Goal: Information Seeking & Learning: Learn about a topic

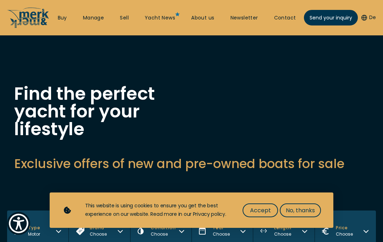
click at [265, 214] on span "Accept" at bounding box center [260, 210] width 21 height 9
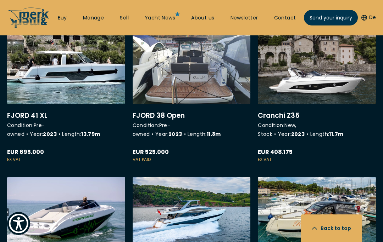
scroll to position [2484, 0]
click at [330, 105] on link "More details about Cranchi Z35" at bounding box center [317, 98] width 118 height 129
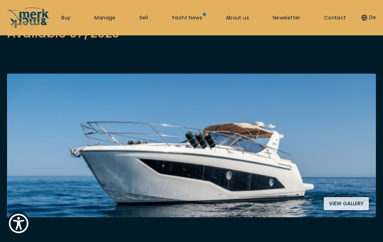
scroll to position [96, 0]
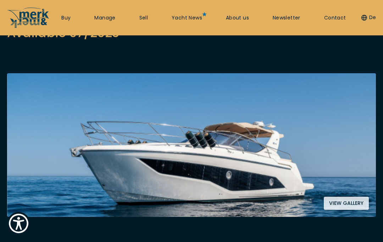
click at [270, 156] on img at bounding box center [191, 145] width 368 height 144
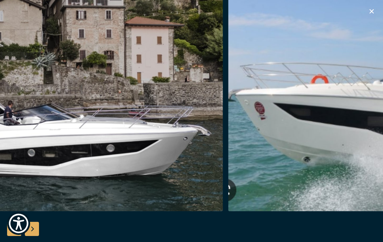
scroll to position [89, 0]
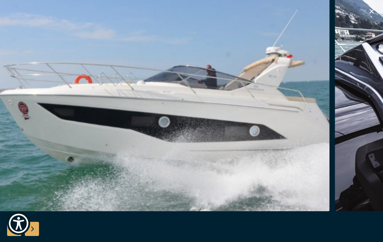
click at [29, 231] on div "Next slide" at bounding box center [32, 229] width 14 height 14
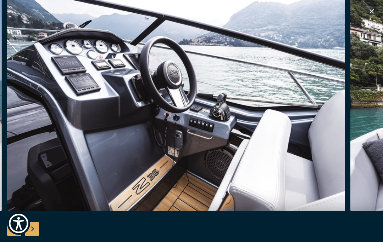
click at [27, 232] on img "Show Accessibility Preferences" at bounding box center [18, 223] width 19 height 19
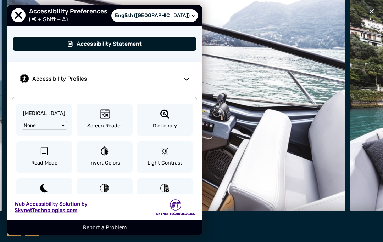
scroll to position [0, 0]
click at [301, 102] on img "button" at bounding box center [176, 98] width 338 height 227
click at [18, 13] on span "Close Accessibility Preferences Menu" at bounding box center [18, 16] width 14 height 14
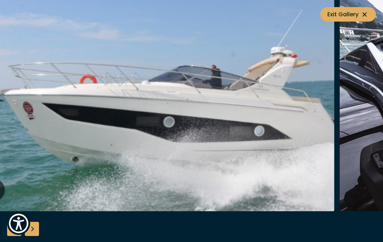
click at [370, 15] on button "Exit Gallery" at bounding box center [348, 14] width 56 height 15
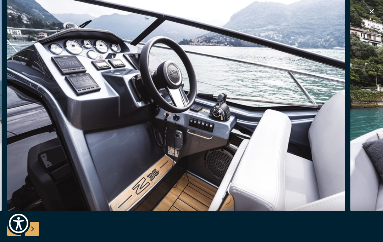
click at [372, 14] on icon "button" at bounding box center [371, 11] width 9 height 9
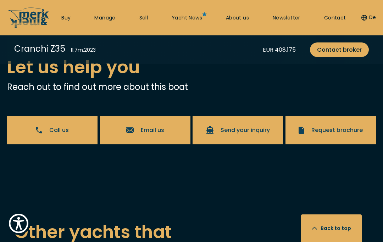
scroll to position [1473, 0]
